Goal: Answer question/provide support: Answer question/provide support

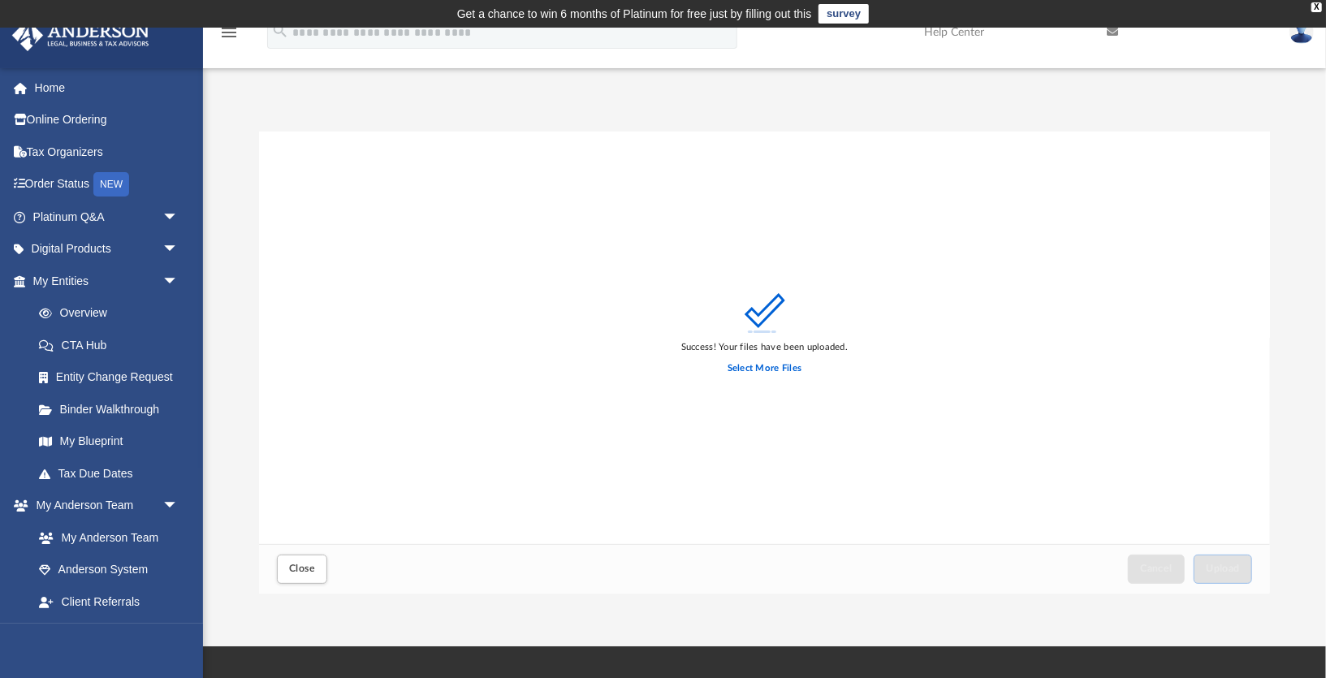
scroll to position [412, 1011]
click at [171, 213] on span "arrow_drop_down" at bounding box center [178, 217] width 32 height 33
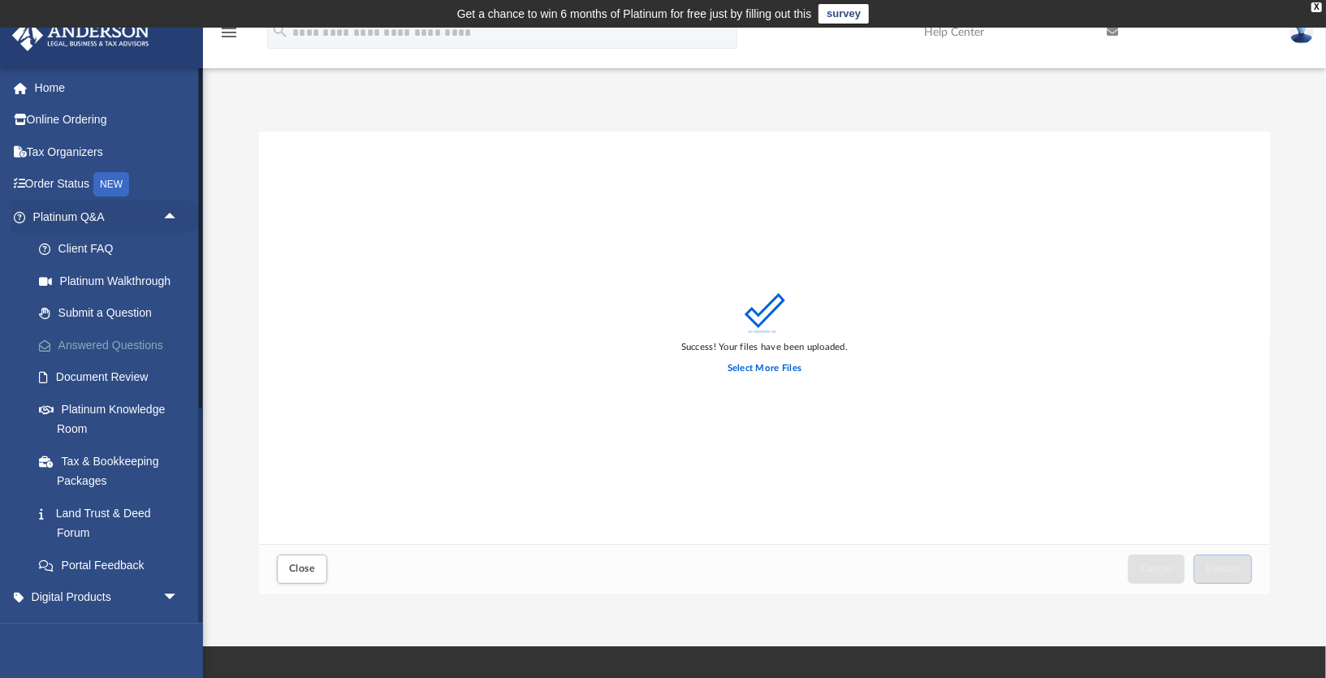
click at [114, 340] on link "Answered Questions" at bounding box center [113, 345] width 180 height 32
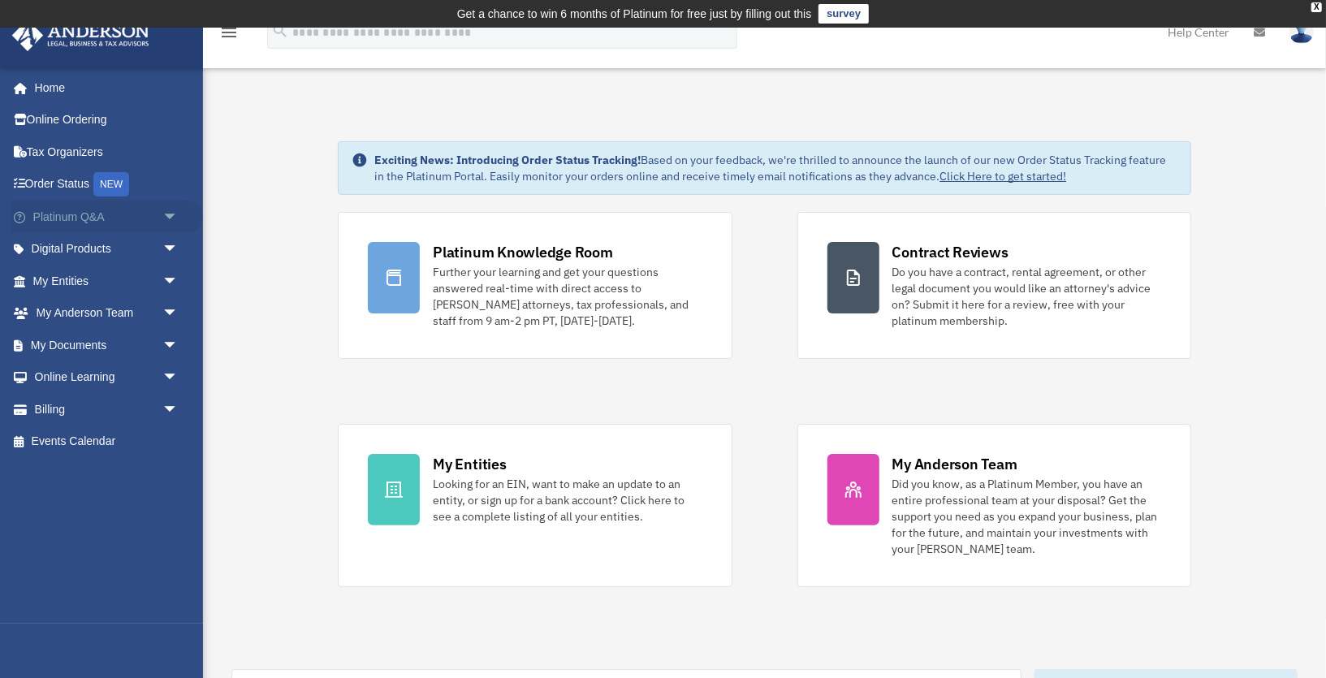
click at [168, 221] on span "arrow_drop_down" at bounding box center [178, 217] width 32 height 33
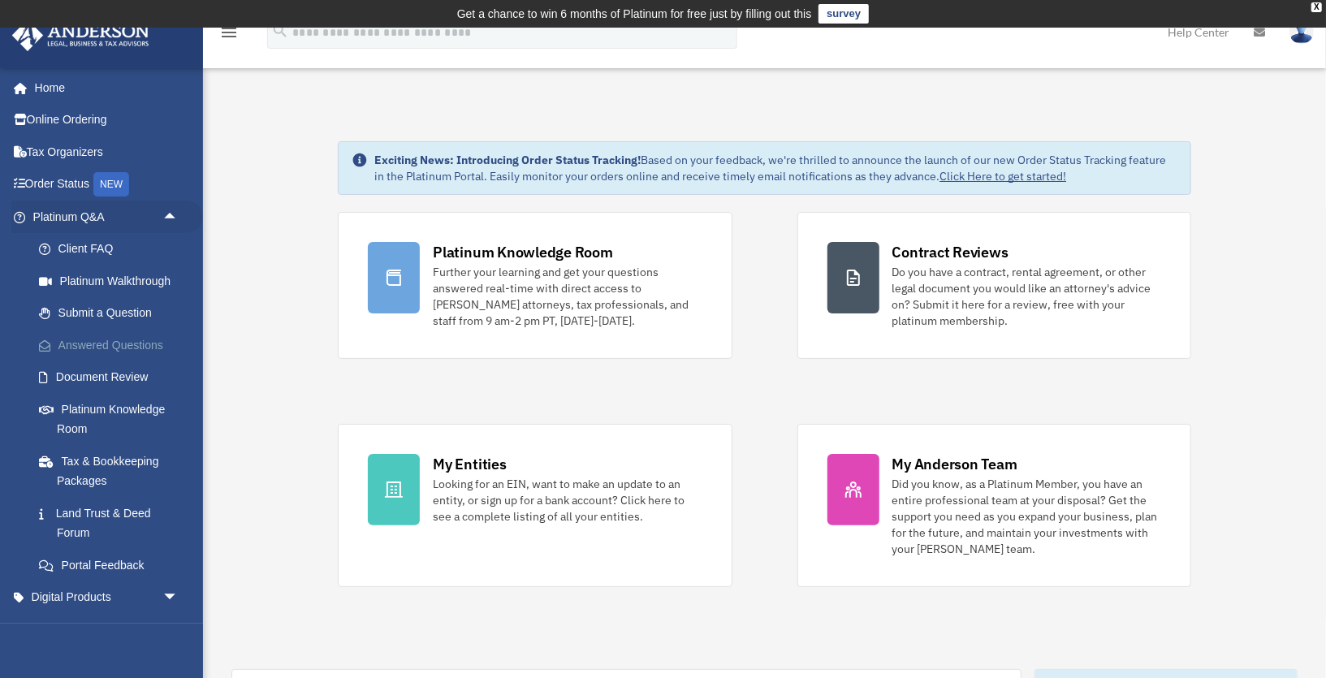
click at [90, 356] on link "Answered Questions" at bounding box center [113, 345] width 180 height 32
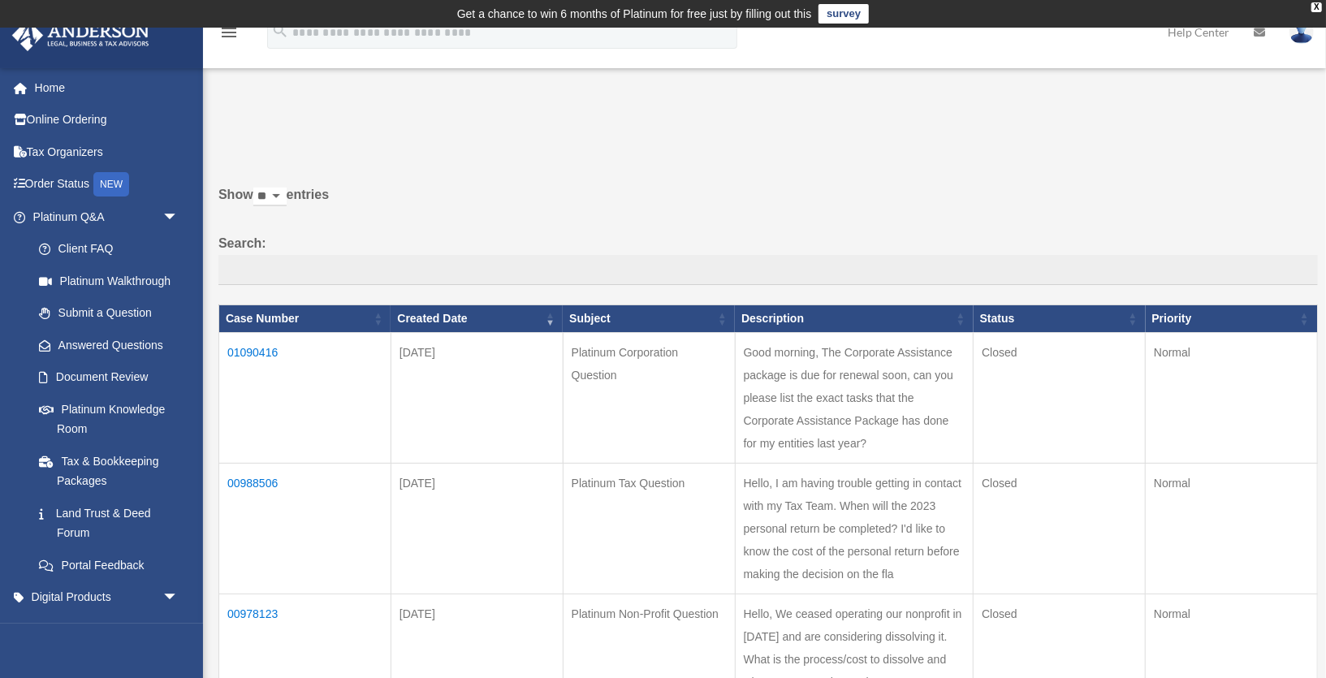
click at [274, 348] on td "01090416" at bounding box center [305, 398] width 172 height 131
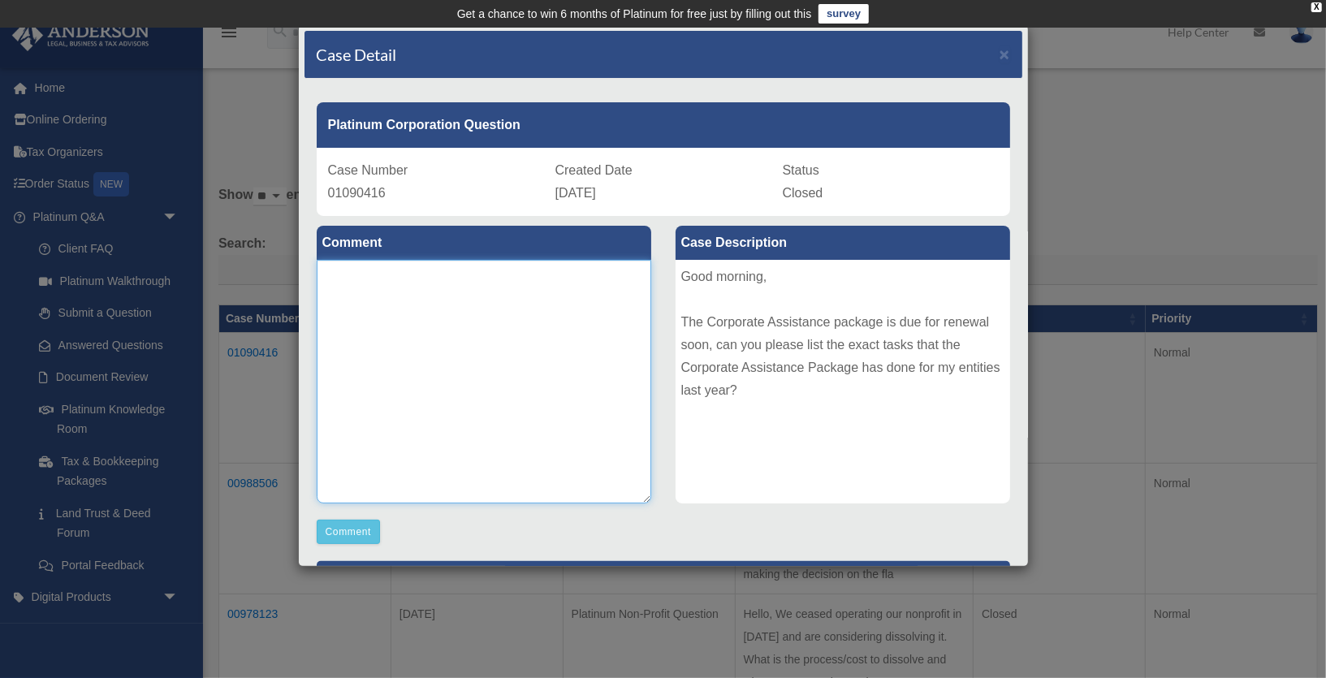
click at [500, 275] on textarea at bounding box center [484, 382] width 335 height 244
click at [1010, 50] on span "×" at bounding box center [1005, 54] width 11 height 19
